Goal: Complete application form: Complete application form

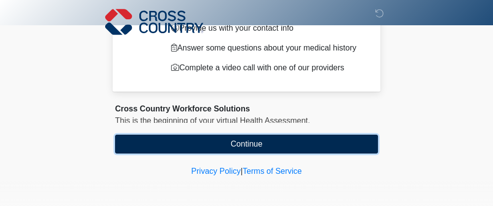
click at [270, 140] on button "Continue" at bounding box center [246, 144] width 263 height 19
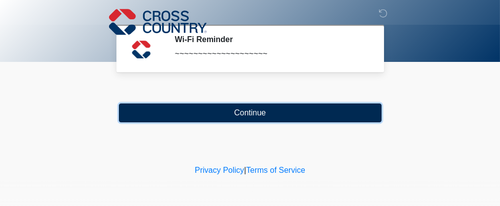
click at [237, 120] on button "Continue" at bounding box center [250, 113] width 263 height 19
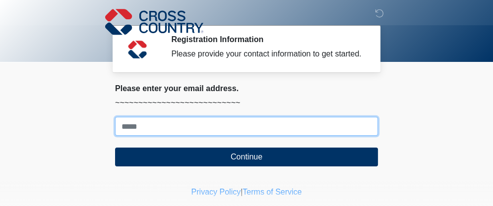
click at [178, 125] on input "Where should we email your response?" at bounding box center [246, 126] width 263 height 19
type input "**********"
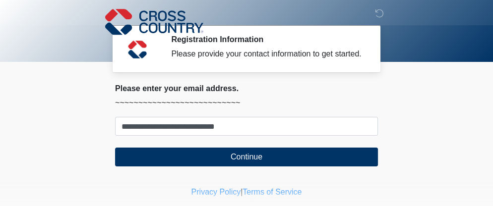
click at [81, 112] on body "‎ ‎ ‎ Registration Information Please provide your contact information to get s…" at bounding box center [246, 103] width 493 height 206
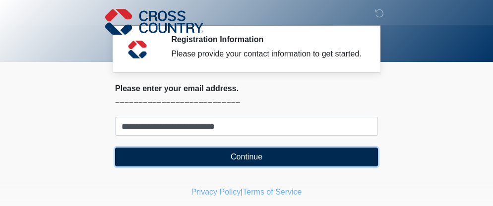
click at [191, 155] on button "Continue" at bounding box center [246, 157] width 263 height 19
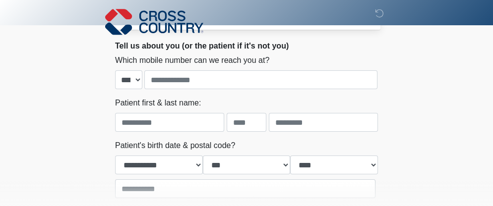
scroll to position [49, 0]
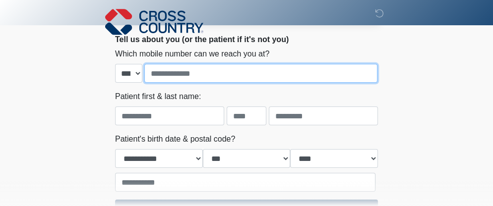
click at [189, 69] on input "tel" at bounding box center [260, 73] width 233 height 19
type input "**********"
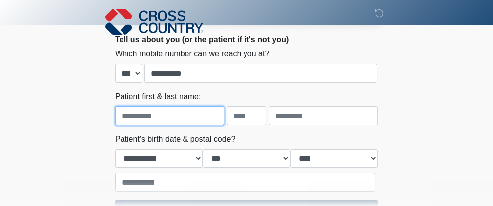
click at [147, 120] on input "text" at bounding box center [169, 116] width 109 height 19
type input "*"
type input "**********"
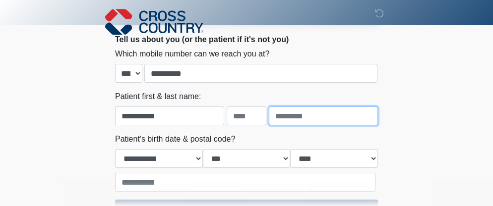
click at [318, 117] on input "text" at bounding box center [323, 116] width 109 height 19
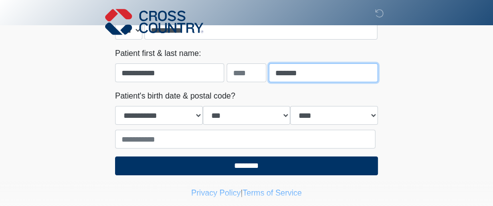
scroll to position [115, 0]
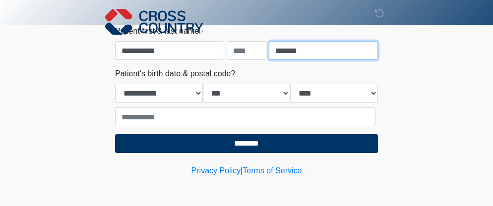
type input "******"
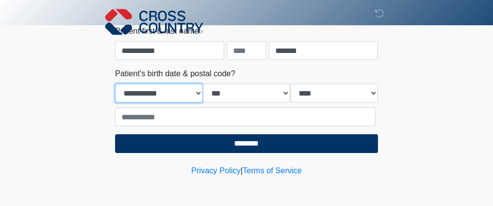
click at [168, 93] on select "**********" at bounding box center [159, 93] width 88 height 19
select select "*"
click at [115, 84] on select "**********" at bounding box center [159, 93] width 88 height 19
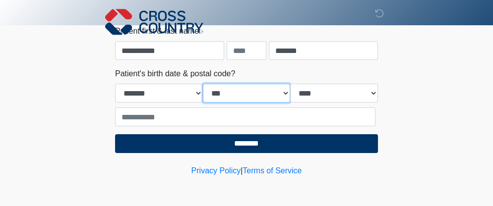
click at [226, 85] on select "*** * * * * * * * * * ** ** ** ** ** ** ** ** ** ** ** ** ** ** ** ** ** ** ** …" at bounding box center [247, 93] width 88 height 19
select select "**"
click at [203, 84] on select "*** * * * * * * * * * ** ** ** ** ** ** ** ** ** ** ** ** ** ** ** ** ** ** ** …" at bounding box center [247, 93] width 88 height 19
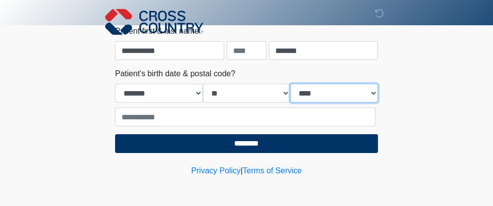
click at [305, 92] on select "**** **** **** **** **** **** **** **** **** **** **** **** **** **** **** ****…" at bounding box center [334, 93] width 88 height 19
select select "****"
click at [290, 84] on select "**** **** **** **** **** **** **** **** **** **** **** **** **** **** **** ****…" at bounding box center [334, 93] width 88 height 19
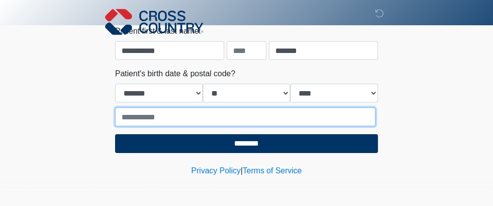
click at [188, 124] on input "text" at bounding box center [245, 117] width 260 height 19
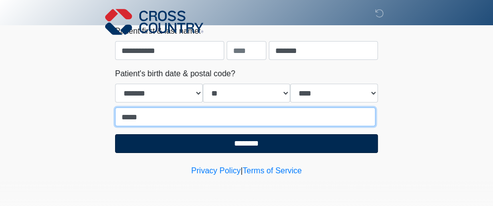
type input "*****"
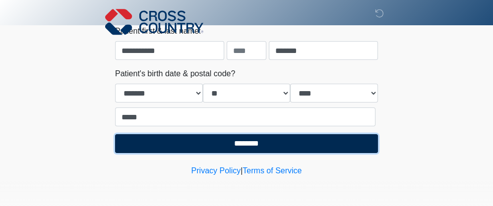
click at [151, 150] on input "********" at bounding box center [246, 143] width 263 height 19
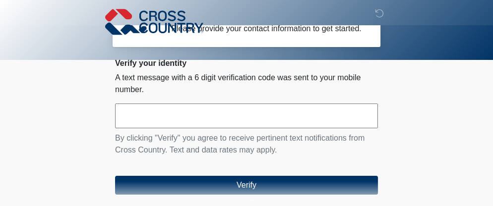
scroll to position [2, 0]
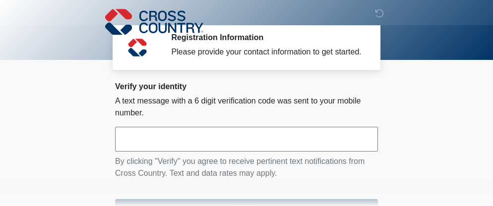
click at [247, 142] on input "text" at bounding box center [246, 139] width 263 height 25
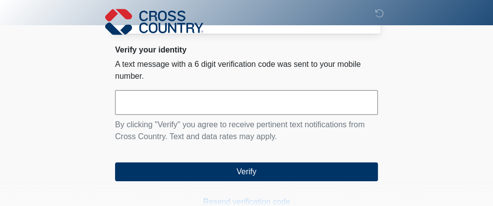
scroll to position [52, 0]
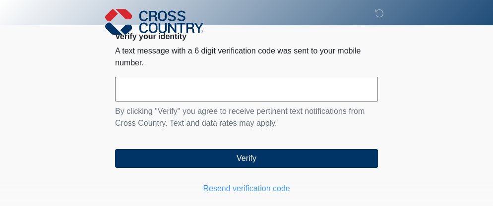
click at [147, 86] on input "text" at bounding box center [246, 89] width 263 height 25
click at [105, 99] on div "‎ ‎ ‎ Registration Information Please provide your contact information to get s…" at bounding box center [247, 80] width 298 height 245
click at [127, 87] on input "text" at bounding box center [246, 89] width 263 height 25
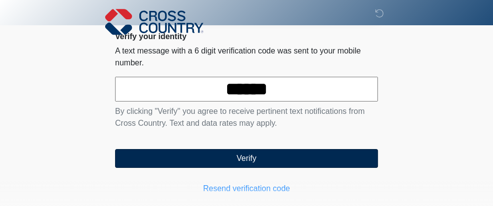
type input "******"
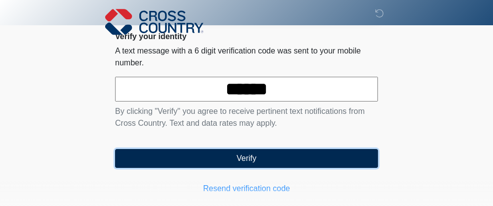
click at [251, 157] on button "Verify" at bounding box center [246, 158] width 263 height 19
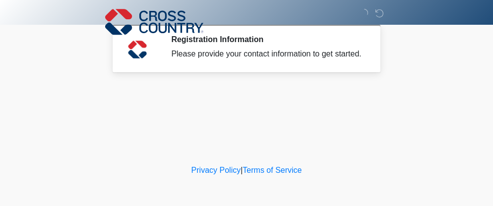
scroll to position [0, 0]
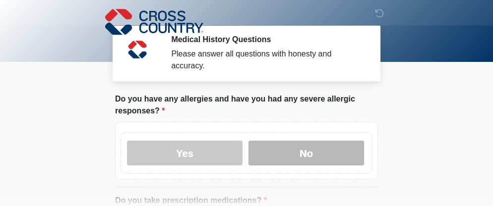
click at [304, 149] on label "No" at bounding box center [306, 153] width 116 height 25
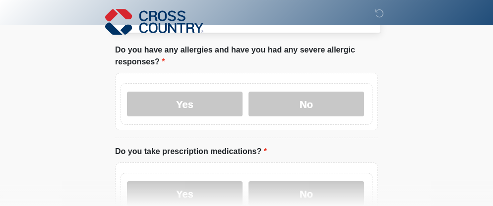
scroll to position [148, 0]
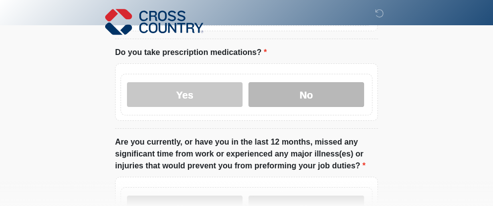
click at [309, 85] on label "No" at bounding box center [306, 94] width 116 height 25
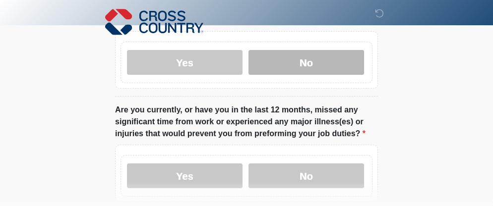
scroll to position [198, 0]
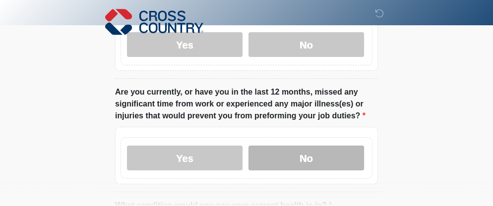
click at [338, 146] on label "No" at bounding box center [306, 158] width 116 height 25
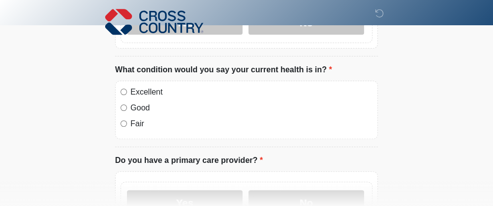
scroll to position [347, 0]
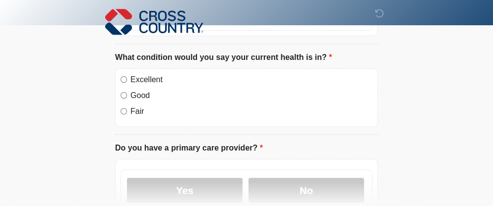
click at [137, 74] on label "Excellent" at bounding box center [251, 80] width 242 height 12
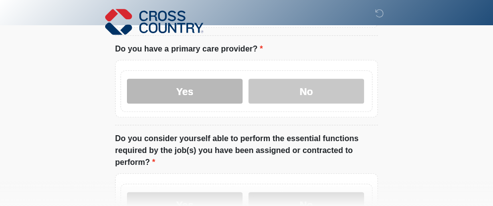
click at [207, 79] on label "Yes" at bounding box center [185, 91] width 116 height 25
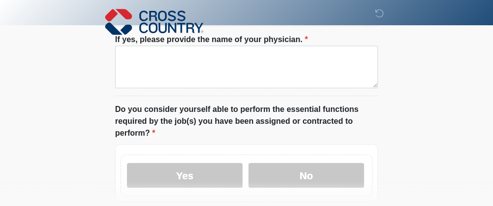
scroll to position [446, 0]
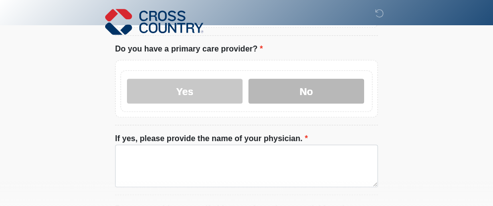
click at [287, 79] on label "No" at bounding box center [306, 91] width 116 height 25
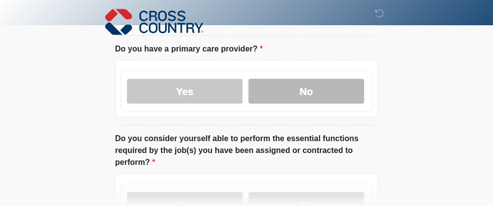
scroll to position [496, 0]
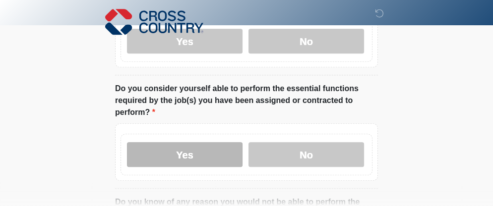
click at [194, 142] on label "Yes" at bounding box center [185, 154] width 116 height 25
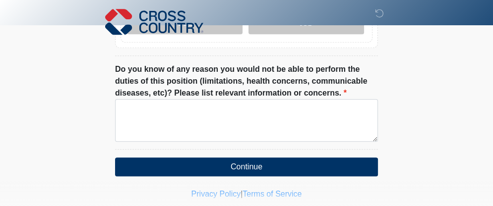
scroll to position [635, 0]
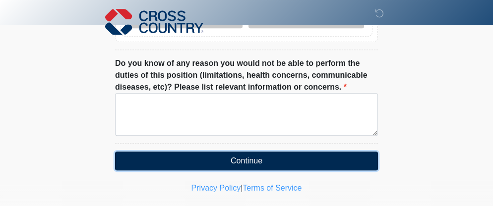
click at [206, 152] on button "Continue" at bounding box center [246, 161] width 263 height 19
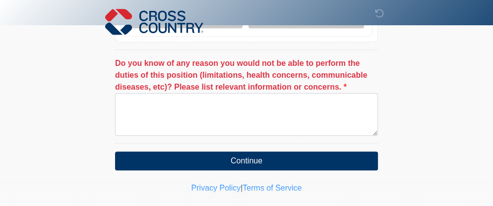
click at [149, 74] on label "Do you know of any reason you would not be able to perform the duties of this p…" at bounding box center [246, 76] width 263 height 36
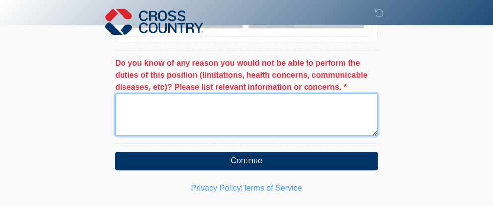
click at [149, 93] on textarea "Do you know of any reason you would not be able to perform the duties of this p…" at bounding box center [246, 114] width 263 height 43
type textarea "*"
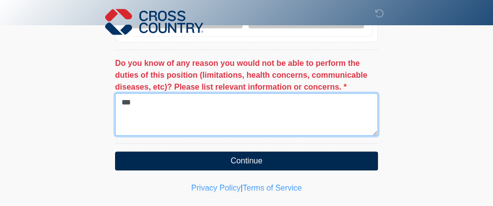
type textarea "***"
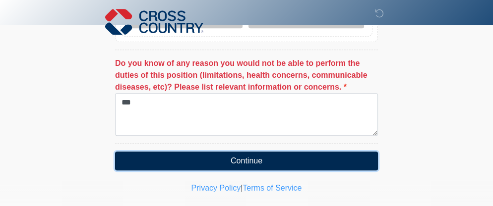
click at [201, 152] on button "Continue" at bounding box center [246, 161] width 263 height 19
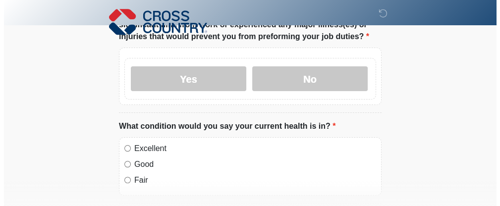
scroll to position [0, 0]
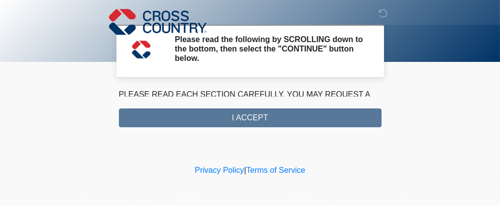
click at [231, 115] on div "PLEASE READ EACH SECTION CAREFULLY. YOU MAY REQUEST A COPY OF THIS FORM FOR YOU…" at bounding box center [250, 108] width 263 height 39
click at [230, 121] on div "PLEASE READ EACH SECTION CAREFULLY. YOU MAY REQUEST A COPY OF THIS FORM FOR YOU…" at bounding box center [250, 108] width 263 height 39
click at [220, 95] on p "PLEASE READ EACH SECTION CAREFULLY. YOU MAY REQUEST A COPY OF THIS FORM FOR YOU…" at bounding box center [250, 101] width 263 height 24
click at [222, 86] on section "Cross Country Workforce Solutions This is the beginning of your virtual Health …" at bounding box center [251, 106] width 278 height 43
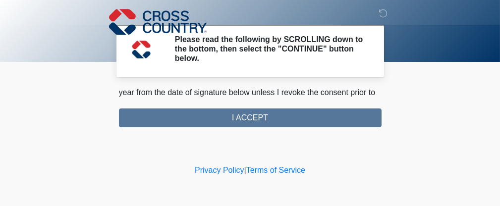
scroll to position [785, 0]
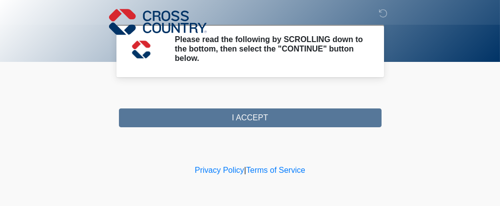
click at [266, 118] on div "PLEASE READ EACH SECTION CAREFULLY. YOU MAY REQUEST A COPY OF THIS FORM FOR YOU…" at bounding box center [250, 108] width 263 height 39
click at [257, 118] on div "PLEASE READ EACH SECTION CAREFULLY. YOU MAY REQUEST A COPY OF THIS FORM FOR YOU…" at bounding box center [250, 108] width 263 height 39
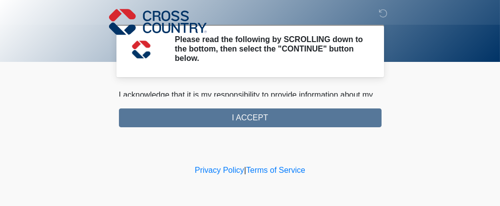
scroll to position [537, 0]
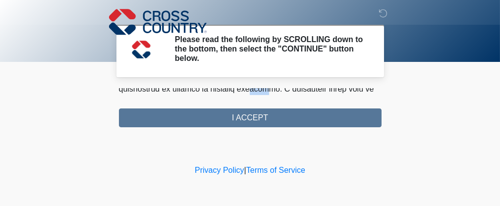
drag, startPoint x: 271, startPoint y: 86, endPoint x: 257, endPoint y: 91, distance: 14.6
click at [257, 91] on div "‎ ‎ ‎ Please read the following by SCROLLING down to the bottom, then select th…" at bounding box center [251, 81] width 298 height 143
click at [238, 114] on div "PLEASE READ EACH SECTION CAREFULLY. YOU MAY REQUEST A COPY OF THIS FORM FOR YOU…" at bounding box center [250, 108] width 263 height 39
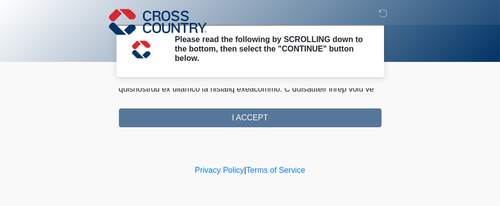
click at [255, 94] on p at bounding box center [250, 48] width 263 height 286
click at [260, 87] on section "Cross Country Workforce Solutions This is the beginning of your virtual Health …" at bounding box center [251, 106] width 278 height 43
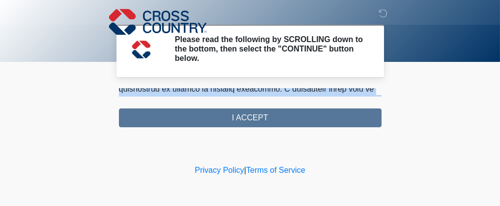
click at [260, 87] on section "Cross Country Workforce Solutions This is the beginning of your virtual Health …" at bounding box center [251, 106] width 278 height 43
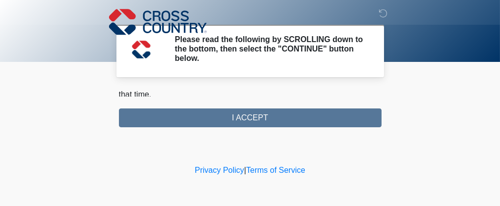
scroll to position [774, 0]
click at [142, 89] on p "I understand that I have the right to withdraw consent at any time before or af…" at bounding box center [250, 52] width 263 height 71
click at [218, 89] on p "I understand that I have the right to withdraw consent at any time before or af…" at bounding box center [250, 52] width 263 height 71
click at [216, 120] on div "PLEASE READ EACH SECTION CAREFULLY. YOU MAY REQUEST A COPY OF THIS FORM FOR YOU…" at bounding box center [250, 108] width 263 height 39
click at [227, 118] on div "PLEASE READ EACH SECTION CAREFULLY. YOU MAY REQUEST A COPY OF THIS FORM FOR YOU…" at bounding box center [250, 108] width 263 height 39
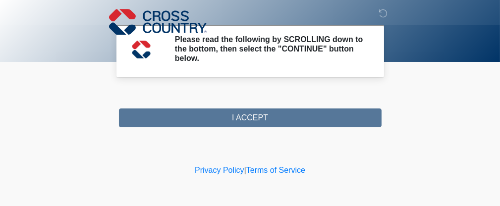
click at [252, 41] on div at bounding box center [243, 22] width 298 height 44
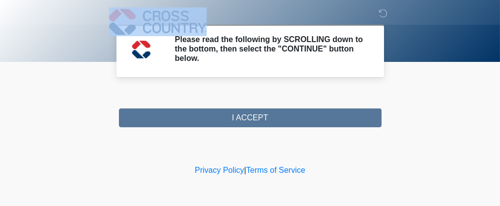
click at [252, 41] on div at bounding box center [243, 22] width 298 height 44
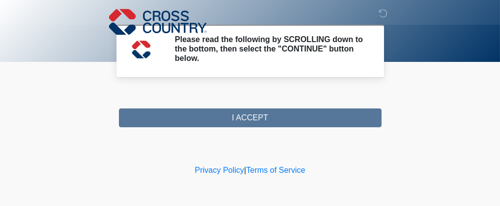
click at [348, 74] on section "Please read the following by SCROLLING down to the bottom, then select the "CON…" at bounding box center [251, 51] width 268 height 53
click at [291, 89] on p "I understand that I have the right to withdraw consent at any time before or af…" at bounding box center [250, 52] width 263 height 71
drag, startPoint x: 353, startPoint y: 92, endPoint x: 360, endPoint y: 89, distance: 6.9
click at [353, 91] on div "PLEASE READ EACH SECTION CAREFULLY. YOU MAY REQUEST A COPY OF THIS FORM FOR YOU…" at bounding box center [250, 93] width 263 height 8
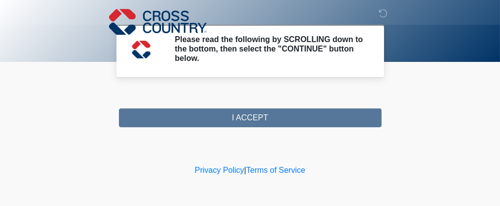
click at [360, 89] on div "PLEASE READ EACH SECTION CAREFULLY. YOU MAY REQUEST A COPY OF THIS FORM FOR YOU…" at bounding box center [250, 93] width 263 height 8
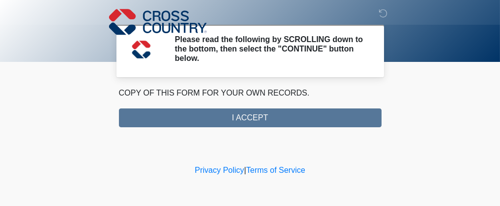
scroll to position [0, 0]
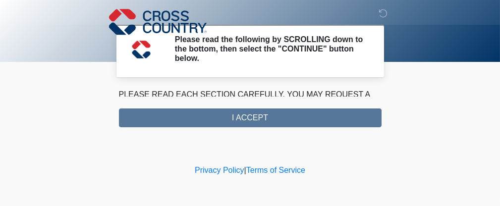
click at [266, 112] on div "PLEASE READ EACH SECTION CAREFULLY. YOU MAY REQUEST A COPY OF THIS FORM FOR YOU…" at bounding box center [250, 108] width 263 height 39
click at [228, 147] on div "‎ ‎ ‎ Please read the following by SCROLLING down to the bottom, then select th…" at bounding box center [251, 81] width 298 height 143
click at [251, 115] on div "PLEASE READ EACH SECTION CAREFULLY. YOU MAY REQUEST A COPY OF THIS FORM FOR YOU…" at bounding box center [250, 108] width 263 height 39
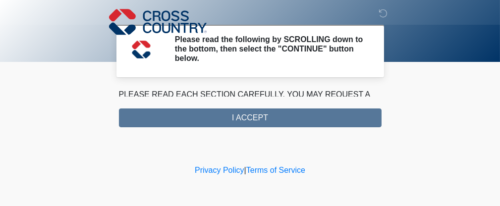
drag, startPoint x: 251, startPoint y: 115, endPoint x: 223, endPoint y: 115, distance: 28.3
click at [223, 115] on div "PLEASE READ EACH SECTION CAREFULLY. YOU MAY REQUEST A COPY OF THIS FORM FOR YOU…" at bounding box center [250, 108] width 263 height 39
click at [226, 93] on p "PLEASE READ EACH SECTION CAREFULLY. YOU MAY REQUEST A COPY OF THIS FORM FOR YOU…" at bounding box center [250, 101] width 263 height 24
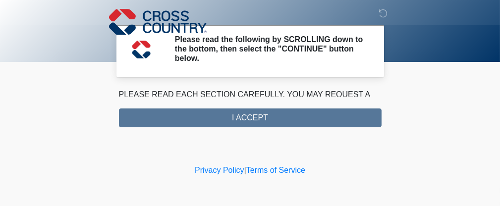
click at [215, 89] on p "PLEASE READ EACH SECTION CAREFULLY. YOU MAY REQUEST A COPY OF THIS FORM FOR YOU…" at bounding box center [250, 101] width 263 height 24
click at [378, 97] on div "PLEASE READ EACH SECTION CAREFULLY. YOU MAY REQUEST A COPY OF THIS FORM FOR YOU…" at bounding box center [250, 108] width 263 height 39
click at [376, 97] on div "PLEASE READ EACH SECTION CAREFULLY. YOU MAY REQUEST A COPY OF THIS FORM FOR YOU…" at bounding box center [250, 108] width 263 height 39
click at [375, 97] on div "PLEASE READ EACH SECTION CAREFULLY. YOU MAY REQUEST A COPY OF THIS FORM FOR YOU…" at bounding box center [250, 108] width 263 height 39
drag, startPoint x: 184, startPoint y: 146, endPoint x: 248, endPoint y: 109, distance: 74.4
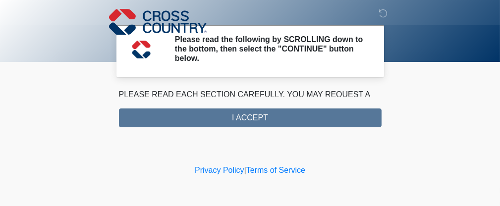
click at [185, 145] on div "‎ ‎ ‎ Please read the following by SCROLLING down to the bottom, then select th…" at bounding box center [251, 81] width 298 height 143
click at [256, 107] on div "PLEASE READ EACH SECTION CAREFULLY. YOU MAY REQUEST A COPY OF THIS FORM FOR YOU…" at bounding box center [250, 108] width 263 height 39
click at [249, 116] on div "PLEASE READ EACH SECTION CAREFULLY. YOU MAY REQUEST A COPY OF THIS FORM FOR YOU…" at bounding box center [250, 108] width 263 height 39
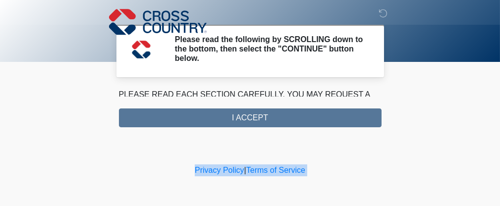
click at [249, 116] on div "PLEASE READ EACH SECTION CAREFULLY. YOU MAY REQUEST A COPY OF THIS FORM FOR YOU…" at bounding box center [250, 108] width 263 height 39
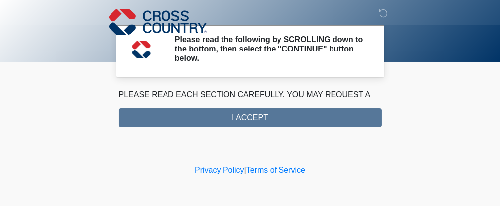
click at [263, 148] on div "‎ ‎ ‎ Please read the following by SCROLLING down to the bottom, then select th…" at bounding box center [251, 81] width 298 height 143
click at [264, 124] on div "PLEASE READ EACH SECTION CAREFULLY. YOU MAY REQUEST A COPY OF THIS FORM FOR YOU…" at bounding box center [250, 108] width 263 height 39
click at [264, 122] on div "PLEASE READ EACH SECTION CAREFULLY. YOU MAY REQUEST A COPY OF THIS FORM FOR YOU…" at bounding box center [250, 108] width 263 height 39
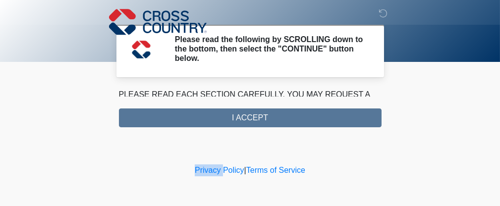
click at [264, 122] on div "PLEASE READ EACH SECTION CAREFULLY. YOU MAY REQUEST A COPY OF THIS FORM FOR YOU…" at bounding box center [250, 108] width 263 height 39
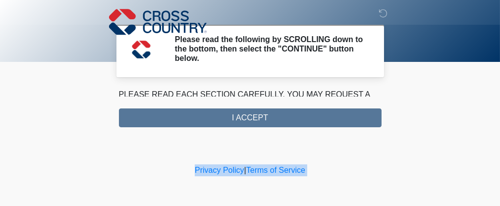
click at [264, 122] on div "PLEASE READ EACH SECTION CAREFULLY. YOU MAY REQUEST A COPY OF THIS FORM FOR YOU…" at bounding box center [250, 108] width 263 height 39
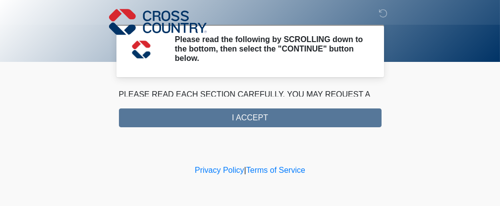
click at [221, 98] on div "PLEASE READ EACH SECTION CAREFULLY. YOU MAY REQUEST A COPY OF THIS FORM FOR YOU…" at bounding box center [250, 108] width 263 height 39
click at [248, 97] on div "PLEASE READ EACH SECTION CAREFULLY. YOU MAY REQUEST A COPY OF THIS FORM FOR YOU…" at bounding box center [250, 108] width 263 height 39
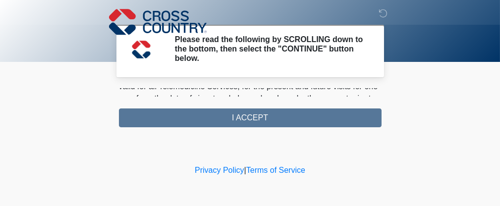
scroll to position [785, 0]
click at [268, 89] on div "PLEASE READ EACH SECTION CAREFULLY. YOU MAY REQUEST A COPY OF THIS FORM FOR YOU…" at bounding box center [250, 93] width 263 height 8
click at [257, 120] on div "PLEASE READ EACH SECTION CAREFULLY. YOU MAY REQUEST A COPY OF THIS FORM FOR YOU…" at bounding box center [250, 108] width 263 height 39
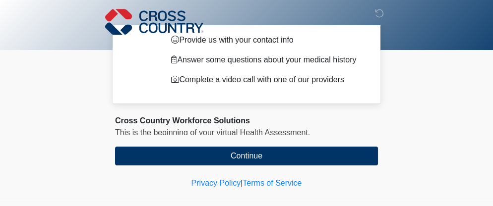
scroll to position [93, 0]
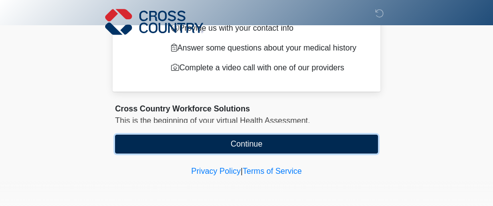
click at [252, 141] on button "Continue" at bounding box center [246, 144] width 263 height 19
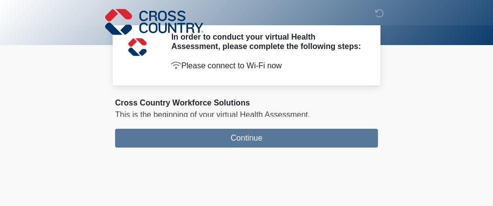
scroll to position [0, 0]
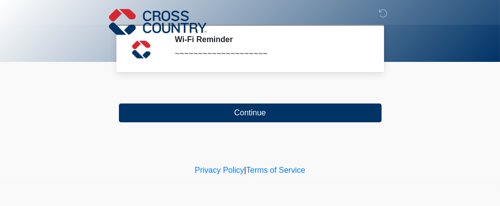
click at [257, 122] on div "‎ ‎ ‎ Wi-Fi Reminder ~~~~~~~~~~~~~~~~~~~~ Please connect to Wi-Fi now Provide u…" at bounding box center [251, 81] width 298 height 143
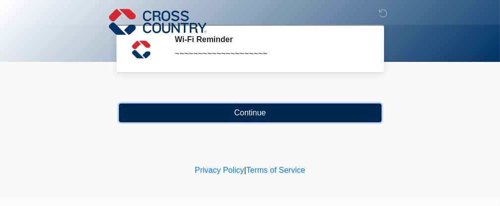
click at [257, 113] on button "Continue" at bounding box center [250, 113] width 263 height 19
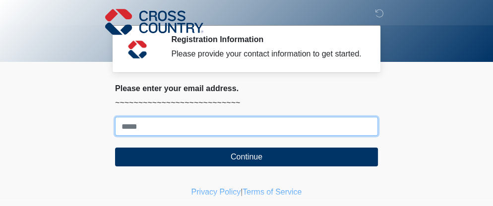
click at [179, 122] on input "Where should we email your response?" at bounding box center [246, 126] width 263 height 19
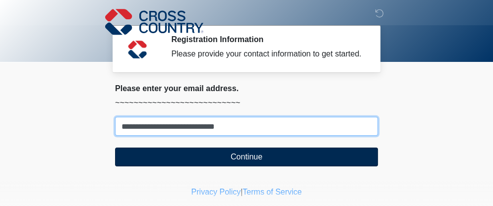
type input "**********"
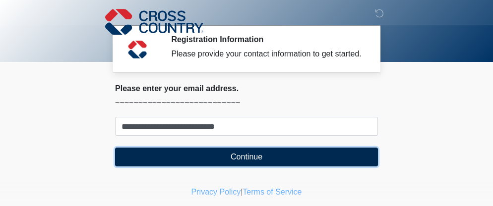
click at [148, 154] on button "Continue" at bounding box center [246, 157] width 263 height 19
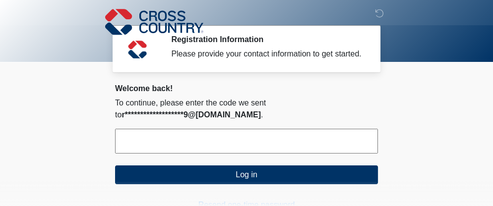
click at [209, 135] on input "text" at bounding box center [246, 141] width 263 height 25
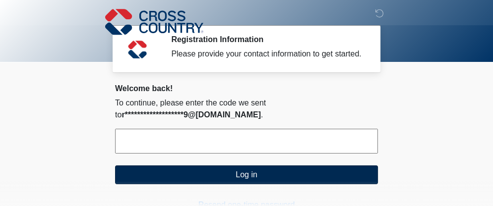
paste input "******"
type input "******"
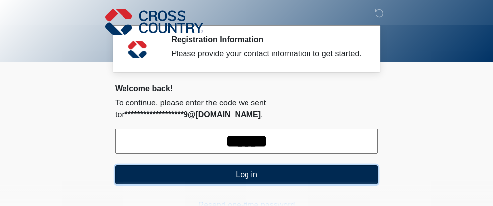
click at [216, 173] on button "Log in" at bounding box center [246, 175] width 263 height 19
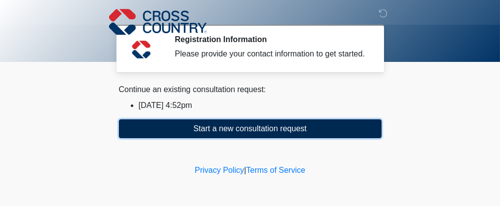
click at [223, 125] on button "Start a new consultation request" at bounding box center [250, 129] width 263 height 19
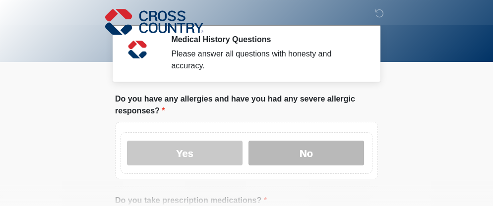
click at [285, 142] on label "No" at bounding box center [306, 153] width 116 height 25
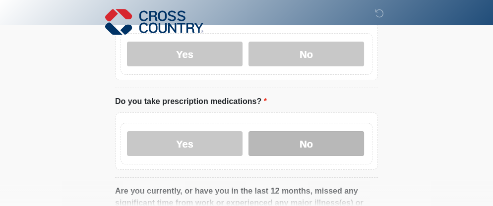
click at [299, 140] on label "No" at bounding box center [306, 143] width 116 height 25
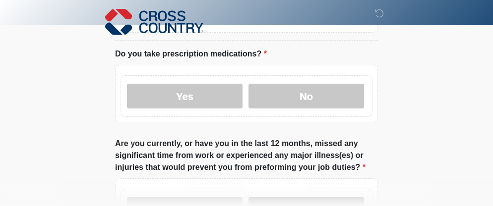
scroll to position [198, 0]
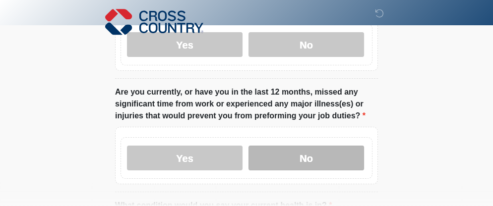
click at [304, 146] on label "No" at bounding box center [306, 158] width 116 height 25
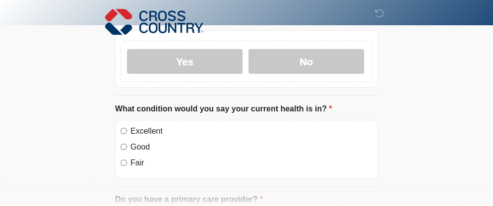
scroll to position [298, 0]
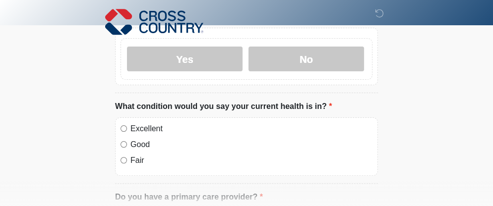
click at [144, 123] on label "Excellent" at bounding box center [251, 129] width 242 height 12
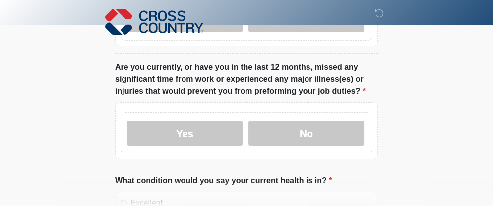
scroll to position [49, 0]
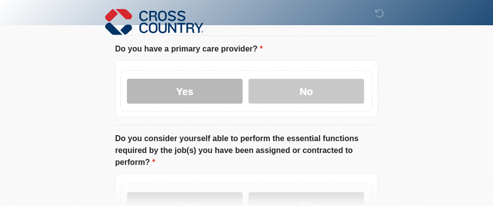
click at [191, 79] on label "Yes" at bounding box center [185, 91] width 116 height 25
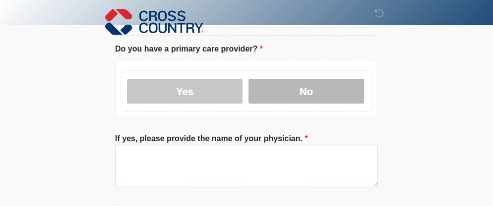
click at [271, 80] on label "No" at bounding box center [306, 91] width 116 height 25
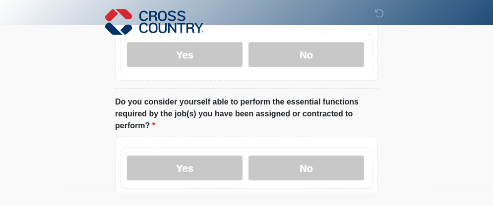
scroll to position [496, 0]
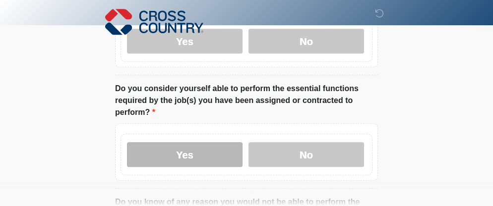
click at [219, 142] on label "Yes" at bounding box center [185, 154] width 116 height 25
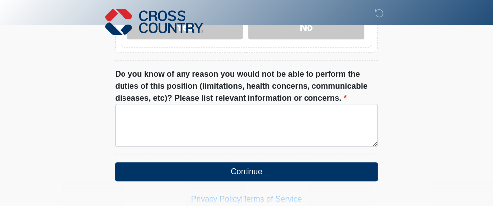
scroll to position [635, 0]
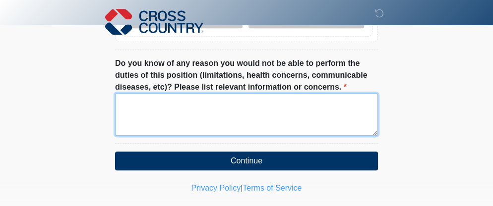
click at [204, 107] on textarea "Do you know of any reason you would not be able to perform the duties of this p…" at bounding box center [246, 114] width 263 height 43
type textarea "*"
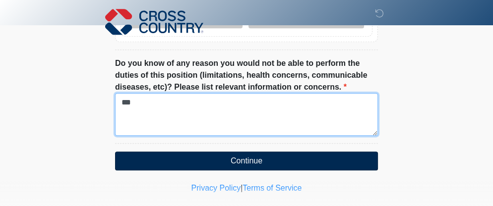
type textarea "***"
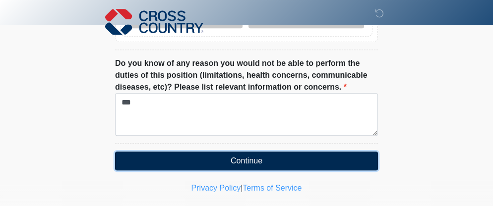
click at [232, 152] on button "Continue" at bounding box center [246, 161] width 263 height 19
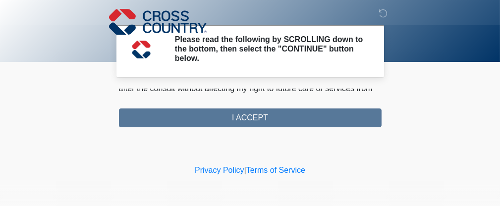
scroll to position [686, 0]
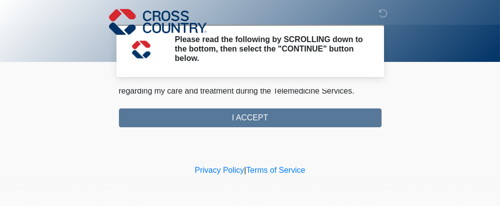
click at [269, 123] on div "PLEASE READ EACH SECTION CAREFULLY. YOU MAY REQUEST A COPY OF THIS FORM FOR YOU…" at bounding box center [250, 108] width 263 height 39
click at [261, 116] on div "PLEASE READ EACH SECTION CAREFULLY. YOU MAY REQUEST A COPY OF THIS FORM FOR YOU…" at bounding box center [250, 108] width 263 height 39
click at [272, 90] on p "I acknowledge that it is my responsibility to provide information about my medi…" at bounding box center [250, 74] width 263 height 48
click at [331, 92] on p "I acknowledge that it is my responsibility to provide information about my medi…" at bounding box center [250, 74] width 263 height 48
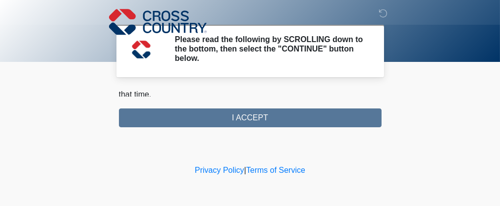
scroll to position [774, 0]
click at [211, 89] on p "I understand that I have the right to withdraw consent at any time before or af…" at bounding box center [250, 52] width 263 height 71
click at [209, 89] on p "I understand that I have the right to withdraw consent at any time before or af…" at bounding box center [250, 52] width 263 height 71
click at [193, 89] on p "I understand that I have the right to withdraw consent at any time before or af…" at bounding box center [250, 52] width 263 height 71
click at [231, 117] on div "PLEASE READ EACH SECTION CAREFULLY. YOU MAY REQUEST A COPY OF THIS FORM FOR YOU…" at bounding box center [250, 108] width 263 height 39
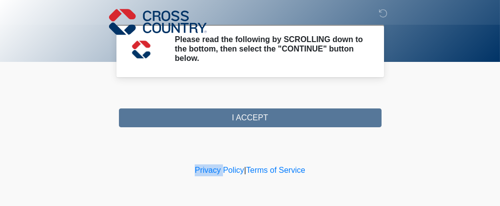
click at [231, 117] on div "PLEASE READ EACH SECTION CAREFULLY. YOU MAY REQUEST A COPY OF THIS FORM FOR YOU…" at bounding box center [250, 108] width 263 height 39
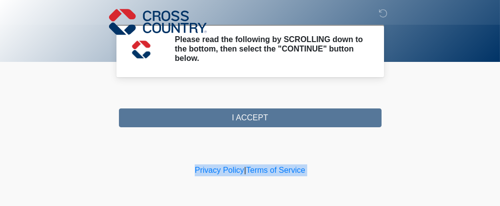
click at [231, 117] on div "PLEASE READ EACH SECTION CAREFULLY. YOU MAY REQUEST A COPY OF THIS FORM FOR YOU…" at bounding box center [250, 108] width 263 height 39
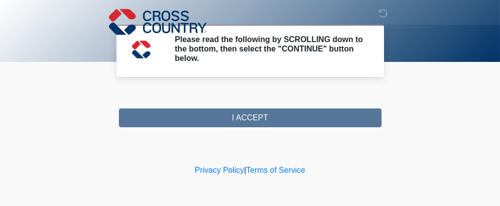
click at [231, 116] on div "PLEASE READ EACH SECTION CAREFULLY. YOU MAY REQUEST A COPY OF THIS FORM FOR YOU…" at bounding box center [250, 108] width 263 height 39
click at [492, 139] on body "‎ ‎ ‎ Please read the following by SCROLLING down to the bottom, then select th…" at bounding box center [250, 103] width 500 height 206
click at [318, 98] on div "PLEASE READ EACH SECTION CAREFULLY. YOU MAY REQUEST A COPY OF THIS FORM FOR YOU…" at bounding box center [250, 108] width 263 height 39
click at [247, 110] on div "PLEASE READ EACH SECTION CAREFULLY. YOU MAY REQUEST A COPY OF THIS FORM FOR YOU…" at bounding box center [250, 108] width 263 height 39
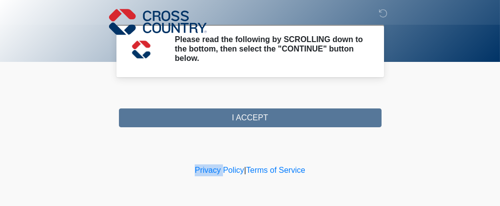
click at [247, 110] on div "PLEASE READ EACH SECTION CAREFULLY. YOU MAY REQUEST A COPY OF THIS FORM FOR YOU…" at bounding box center [250, 108] width 263 height 39
click at [245, 109] on div "PLEASE READ EACH SECTION CAREFULLY. YOU MAY REQUEST A COPY OF THIS FORM FOR YOU…" at bounding box center [250, 108] width 263 height 39
drag, startPoint x: 225, startPoint y: 114, endPoint x: 198, endPoint y: 110, distance: 27.6
click at [198, 110] on div "PLEASE READ EACH SECTION CAREFULLY. YOU MAY REQUEST A COPY OF THIS FORM FOR YOU…" at bounding box center [250, 108] width 263 height 39
click at [215, 120] on div "PLEASE READ EACH SECTION CAREFULLY. YOU MAY REQUEST A COPY OF THIS FORM FOR YOU…" at bounding box center [250, 108] width 263 height 39
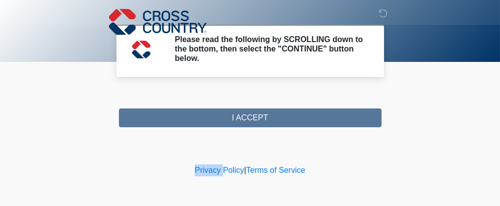
click at [215, 120] on div "PLEASE READ EACH SECTION CAREFULLY. YOU MAY REQUEST A COPY OF THIS FORM FOR YOU…" at bounding box center [250, 108] width 263 height 39
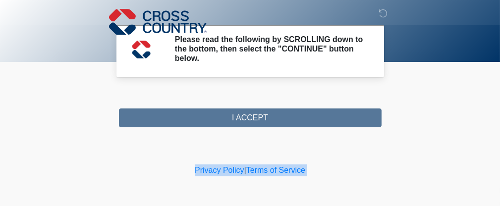
click at [215, 120] on div "PLEASE READ EACH SECTION CAREFULLY. YOU MAY REQUEST A COPY OF THIS FORM FOR YOU…" at bounding box center [250, 108] width 263 height 39
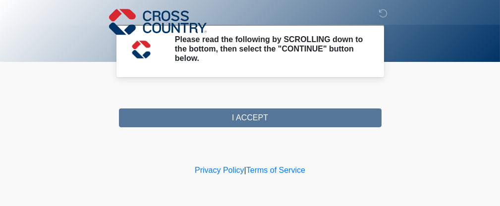
click at [293, 91] on div "PLEASE READ EACH SECTION CAREFULLY. YOU MAY REQUEST A COPY OF THIS FORM FOR YOU…" at bounding box center [250, 93] width 263 height 8
click at [228, 118] on div "PLEASE READ EACH SECTION CAREFULLY. YOU MAY REQUEST A COPY OF THIS FORM FOR YOU…" at bounding box center [250, 108] width 263 height 39
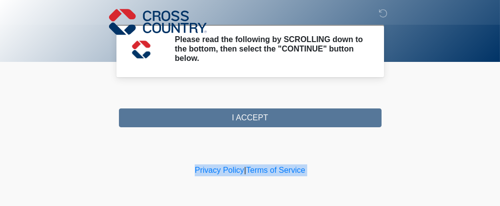
click at [228, 118] on div "PLEASE READ EACH SECTION CAREFULLY. YOU MAY REQUEST A COPY OF THIS FORM FOR YOU…" at bounding box center [250, 108] width 263 height 39
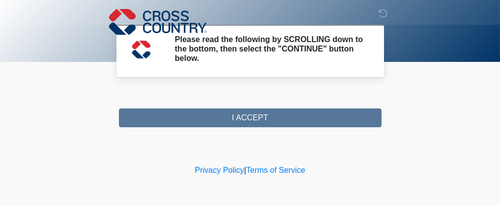
click at [259, 98] on div "PLEASE READ EACH SECTION CAREFULLY. YOU MAY REQUEST A COPY OF THIS FORM FOR YOU…" at bounding box center [250, 108] width 263 height 39
click at [318, 86] on section "Cross Country Workforce Solutions This is the beginning of your virtual Health …" at bounding box center [251, 106] width 278 height 43
click at [319, 86] on section "Cross Country Workforce Solutions This is the beginning of your virtual Health …" at bounding box center [251, 106] width 278 height 43
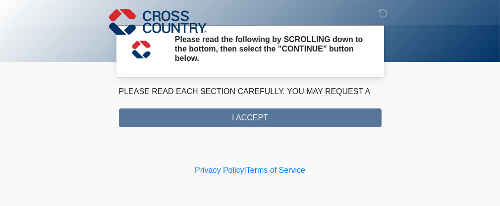
scroll to position [3, 0]
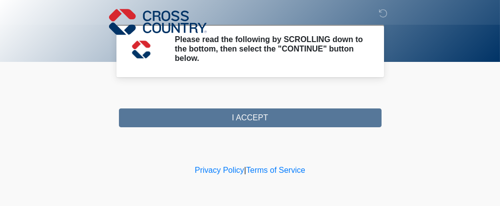
click at [374, 86] on section "Cross Country Workforce Solutions This is the beginning of your virtual Health …" at bounding box center [251, 106] width 278 height 43
